Goal: Find specific page/section: Find specific page/section

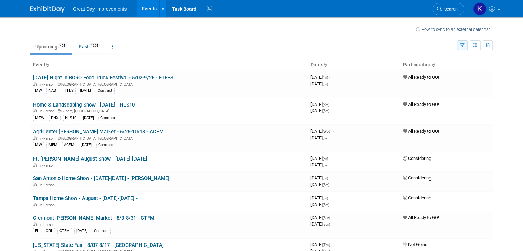
click at [464, 47] on icon "button" at bounding box center [462, 45] width 4 height 4
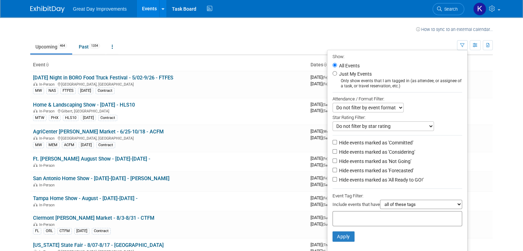
click at [361, 219] on input "text" at bounding box center [362, 217] width 55 height 7
type input "gc"
click at [365, 239] on div "GC" at bounding box center [383, 241] width 96 height 10
type input "GC"
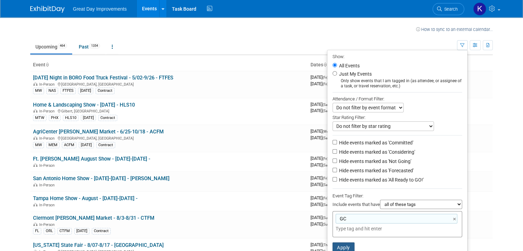
click at [350, 243] on button "Apply" at bounding box center [343, 247] width 22 height 10
